Goal: Ask a question

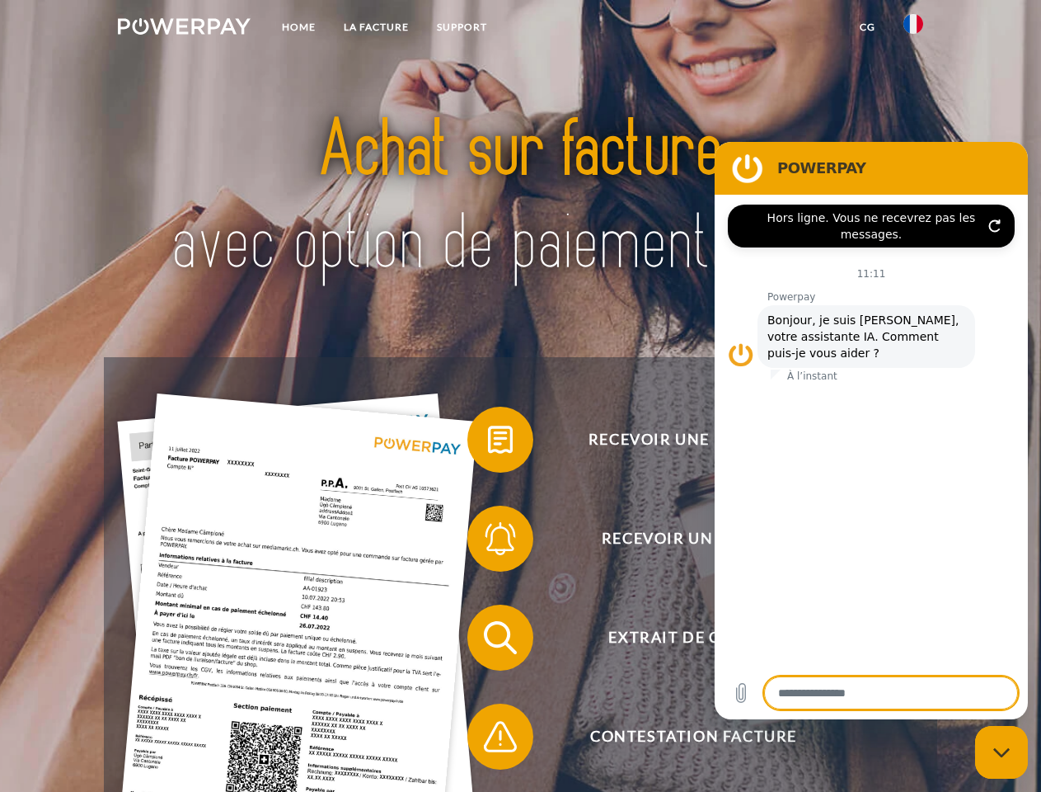
click at [184, 29] on img at bounding box center [184, 26] width 133 height 16
click at [914, 29] on img at bounding box center [914, 24] width 20 height 20
click at [867, 27] on link "CG" at bounding box center [868, 27] width 44 height 30
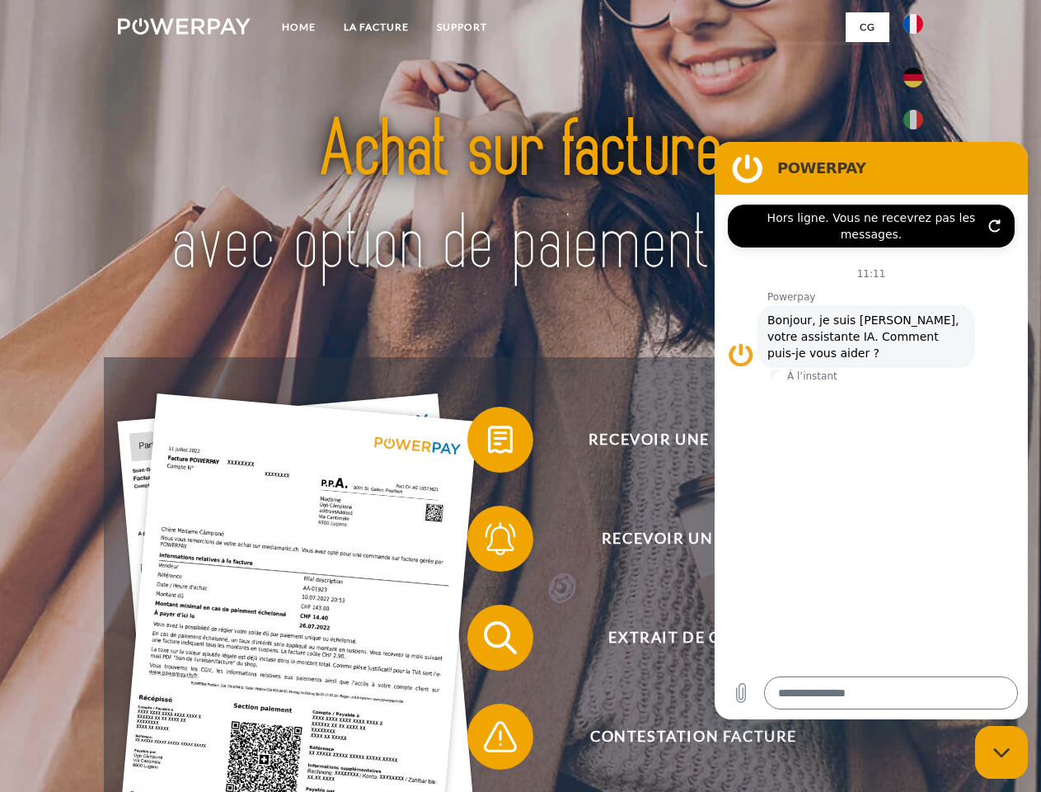
click at [488, 443] on span at bounding box center [476, 439] width 82 height 82
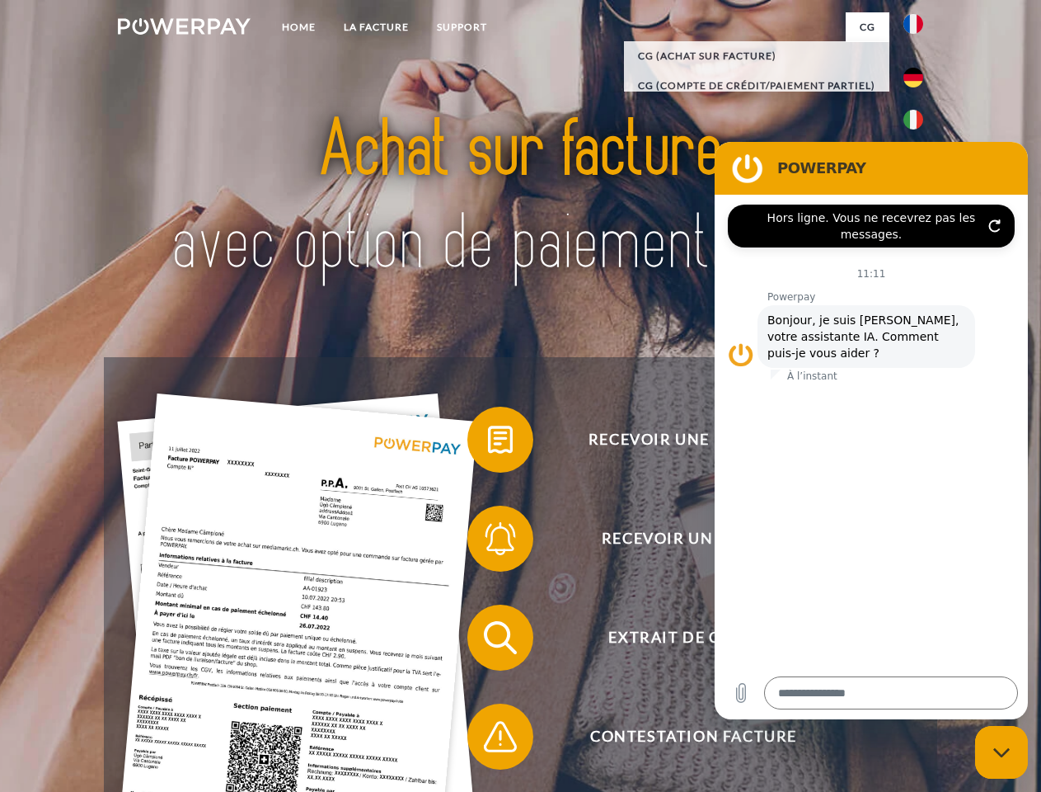
click at [488, 542] on span at bounding box center [476, 538] width 82 height 82
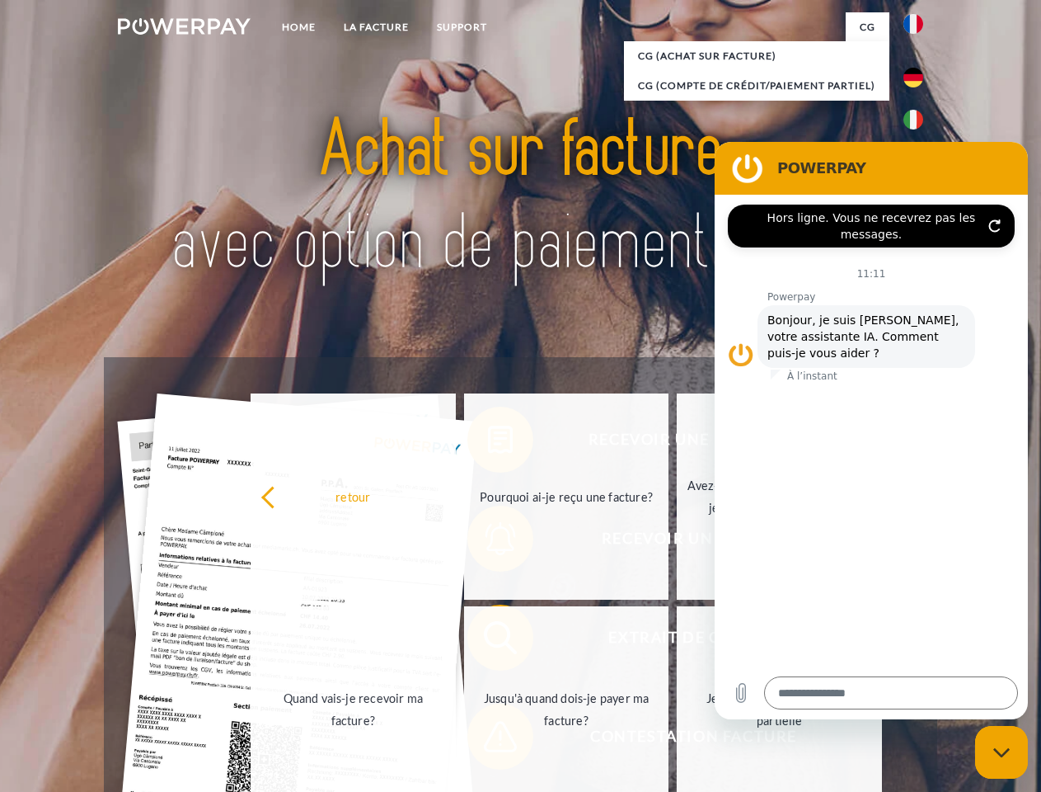
click at [488, 641] on link "Jusqu'à quand dois-je payer ma facture?" at bounding box center [566, 709] width 205 height 206
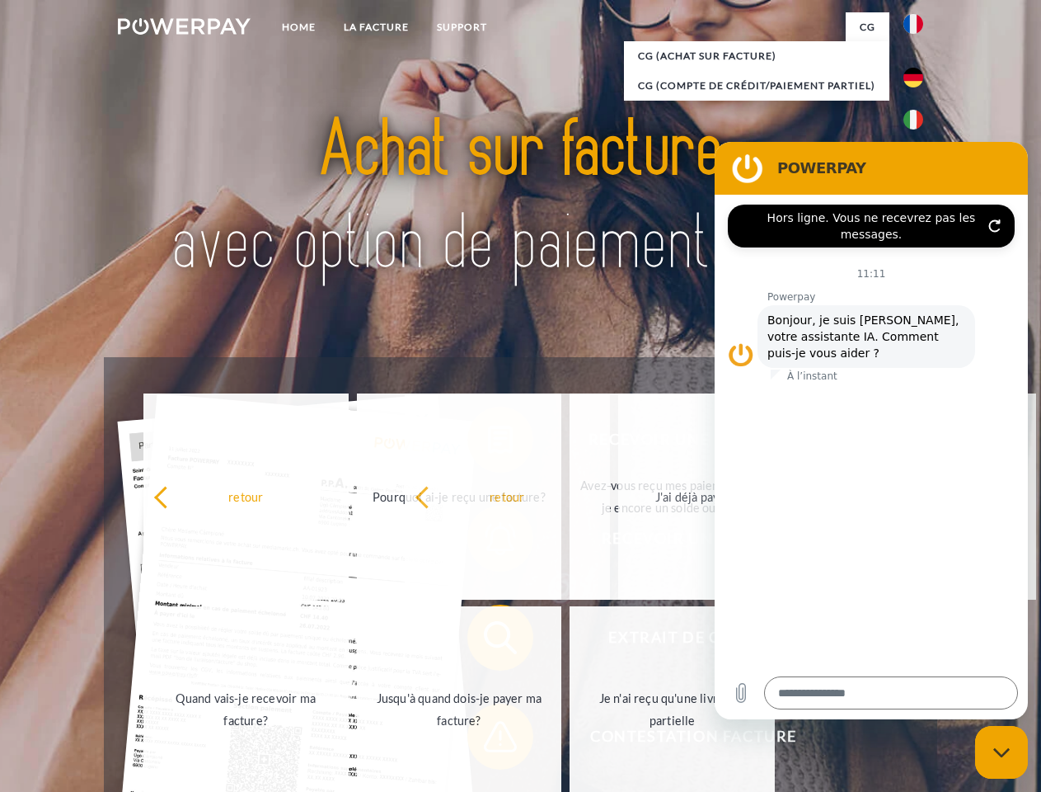
click at [488, 740] on span at bounding box center [476, 736] width 82 height 82
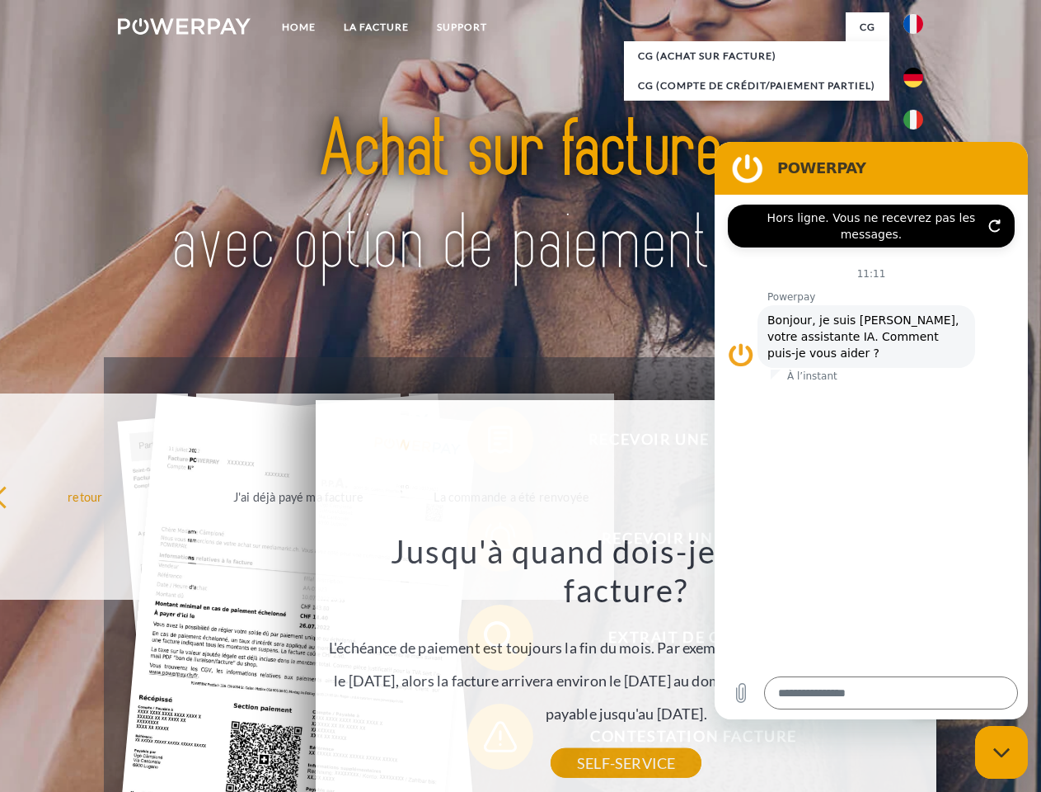
click at [1002, 752] on icon "Fermer la fenêtre de messagerie" at bounding box center [1002, 752] width 17 height 11
type textarea "*"
